Goal: Information Seeking & Learning: Find specific fact

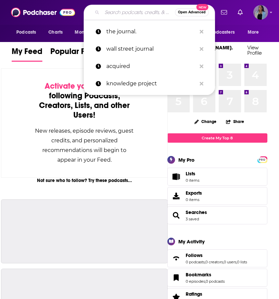
click at [121, 11] on input "Search podcasts, credits, & more..." at bounding box center [138, 12] width 73 height 11
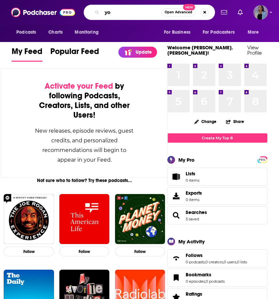
type input "y"
type input "whats news"
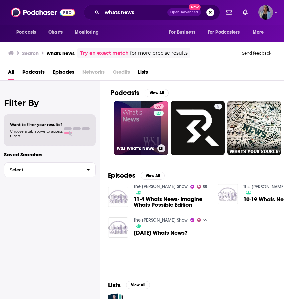
click at [145, 126] on link "87 WSJ What’s News" at bounding box center [141, 128] width 54 height 54
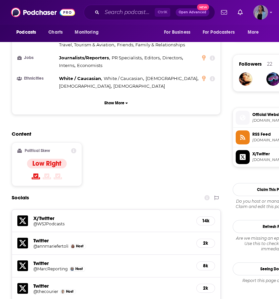
scroll to position [905, 0]
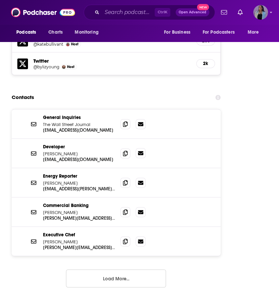
click at [141, 150] on icon at bounding box center [140, 152] width 5 height 5
click at [128, 177] on span at bounding box center [125, 182] width 10 height 10
click at [128, 207] on span at bounding box center [125, 212] width 10 height 10
click at [125, 238] on icon at bounding box center [125, 240] width 5 height 5
click at [122, 119] on span at bounding box center [125, 124] width 10 height 10
